Goal: Communication & Community: Answer question/provide support

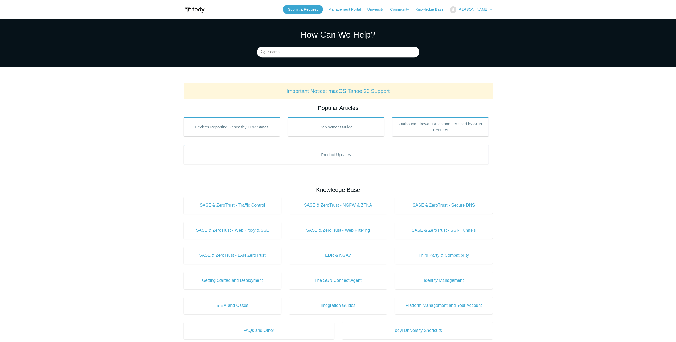
click at [476, 10] on span "[PERSON_NAME]" at bounding box center [472, 9] width 31 height 4
click at [476, 21] on link "My Support Requests" at bounding box center [476, 20] width 52 height 9
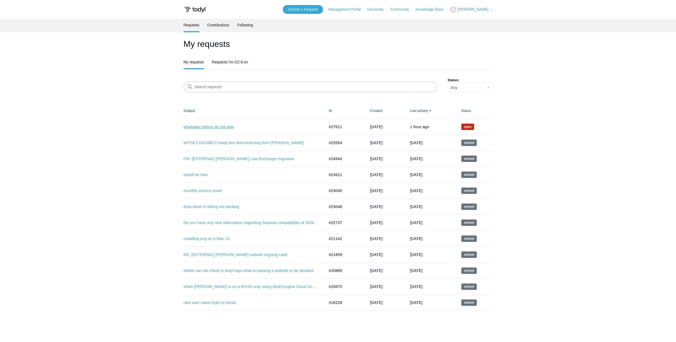
click at [207, 125] on link "whatsapp videos do not play" at bounding box center [250, 127] width 133 height 6
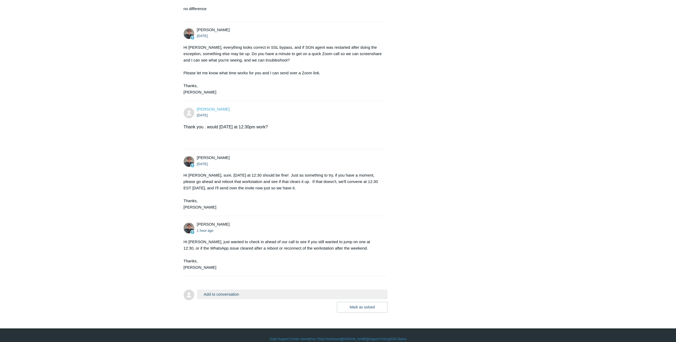
scroll to position [256, 0]
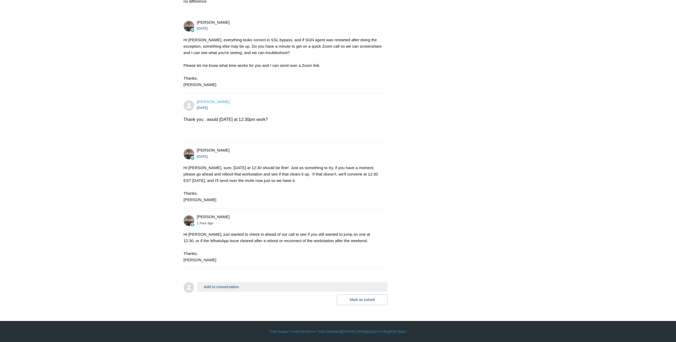
click at [225, 287] on button "Add to conversation" at bounding box center [292, 286] width 191 height 9
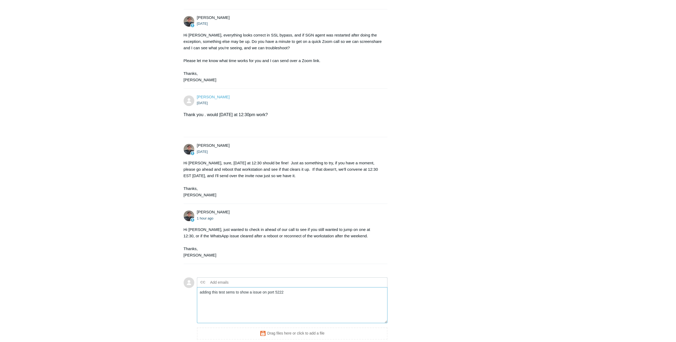
paste textarea "DFrank@caringprof.com"
click at [289, 314] on textarea "adding this test sems to show a issue on port 5222" at bounding box center [292, 305] width 191 height 36
paste textarea "PS C:\Windows\system32> Test-NetConnection mmg.whatsapp.net -Port 443 ComputerN…"
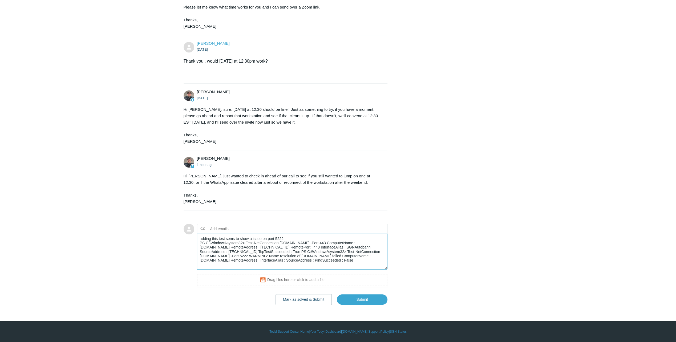
scroll to position [314, 0]
type textarea "adding this test sems to show a issue on port 5222 PS C:\Windows\system32> Test…"
click at [355, 298] on input "Submit" at bounding box center [362, 299] width 51 height 11
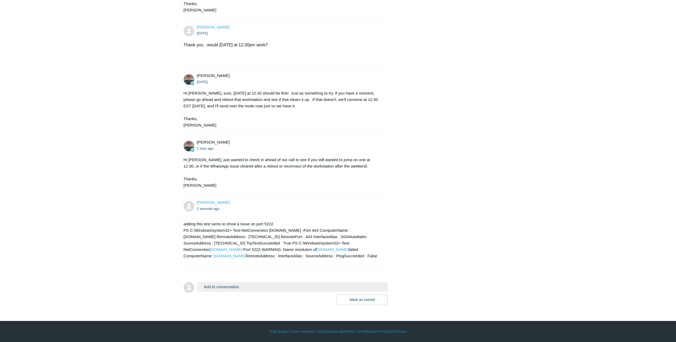
scroll to position [330, 0]
click at [241, 284] on button "Add to conversation" at bounding box center [292, 286] width 191 height 9
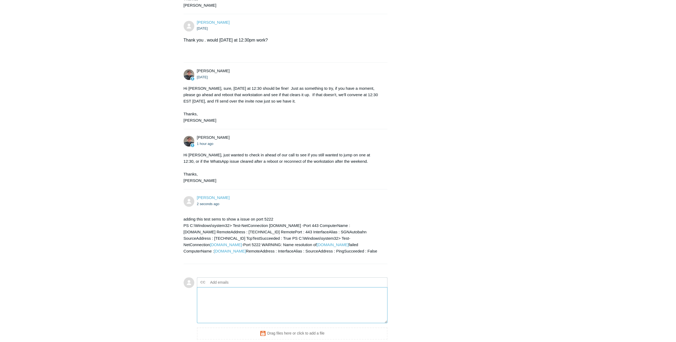
paste textarea "S C:\PortQryV2> .\portqry.exe -n mmg.whatsapp.net -e 443 -p UDP Querying target…"
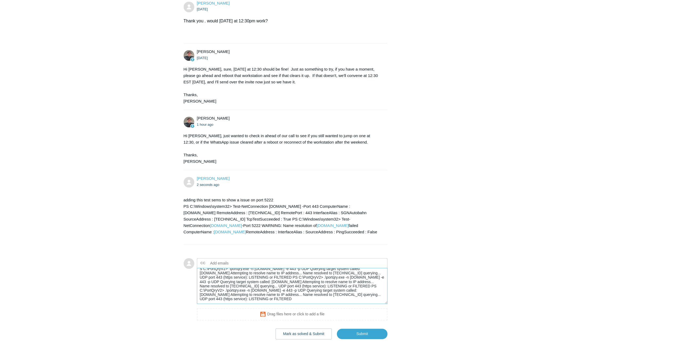
scroll to position [389, 0]
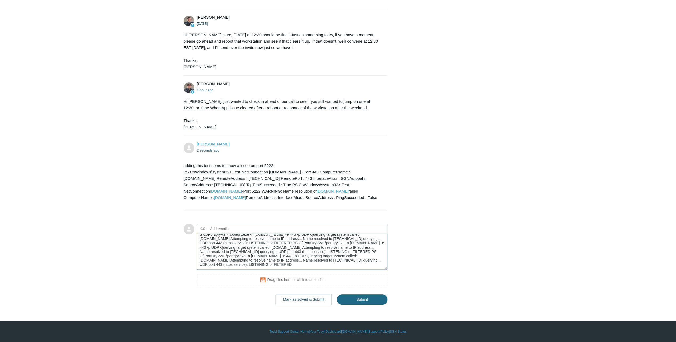
type textarea "S C:\PortQryV2> .\portqry.exe -n mmg.whatsapp.net -e 443 -p UDP Querying target…"
click at [361, 296] on input "Submit" at bounding box center [362, 299] width 51 height 11
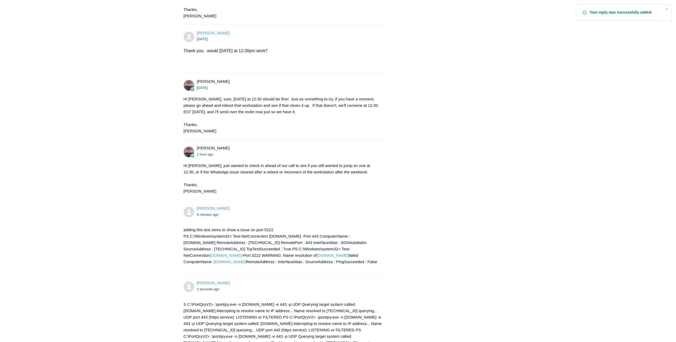
scroll to position [418, 0]
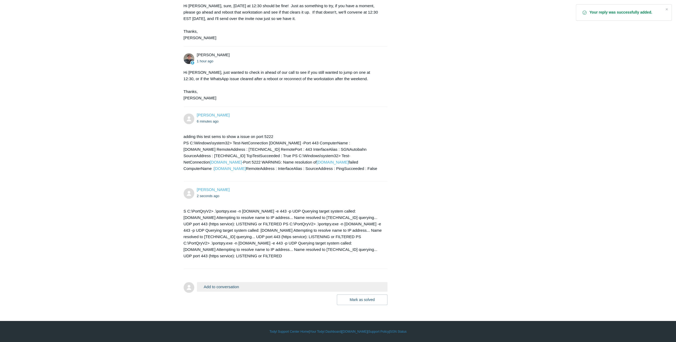
click at [245, 284] on button "Add to conversation" at bounding box center [292, 286] width 191 height 9
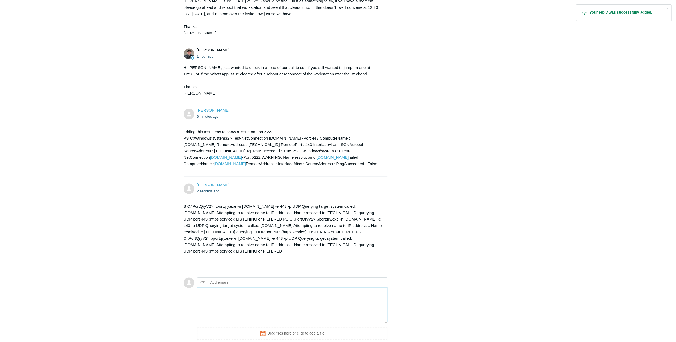
paste textarea "UDP port 443 (https service): LISTENING or FILTERED → means the hosts are reach…"
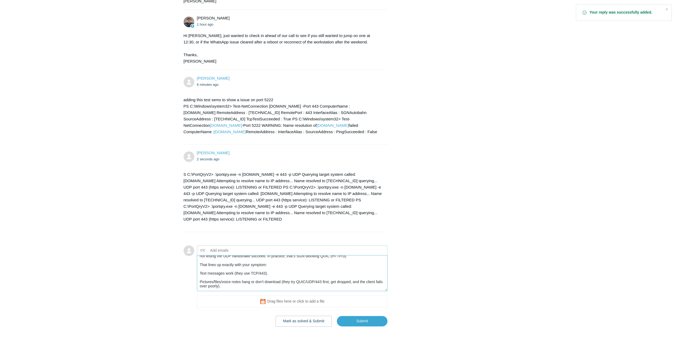
scroll to position [476, 0]
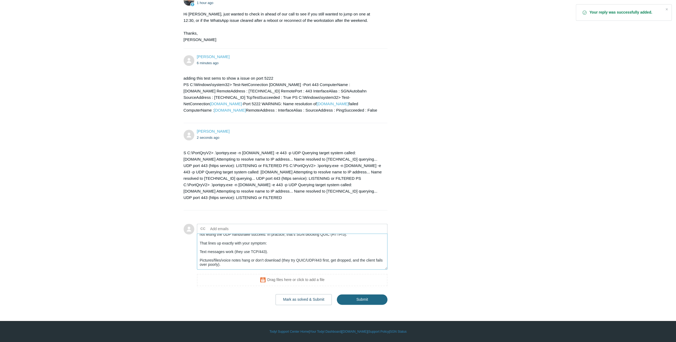
type textarea "UDP port 443 (https service): LISTENING or FILTERED → means the hosts are reach…"
click at [372, 300] on input "Submit" at bounding box center [362, 299] width 51 height 11
